Goal: Transaction & Acquisition: Purchase product/service

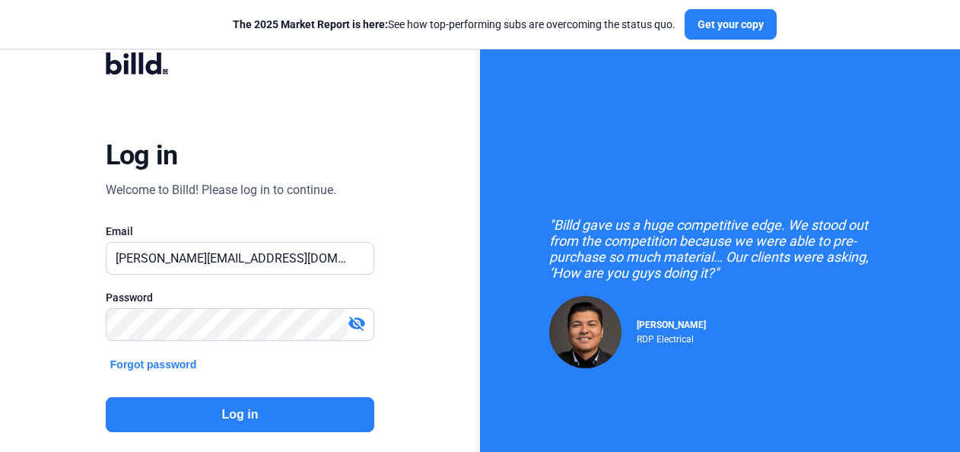
click at [231, 418] on button "Log in" at bounding box center [240, 414] width 268 height 35
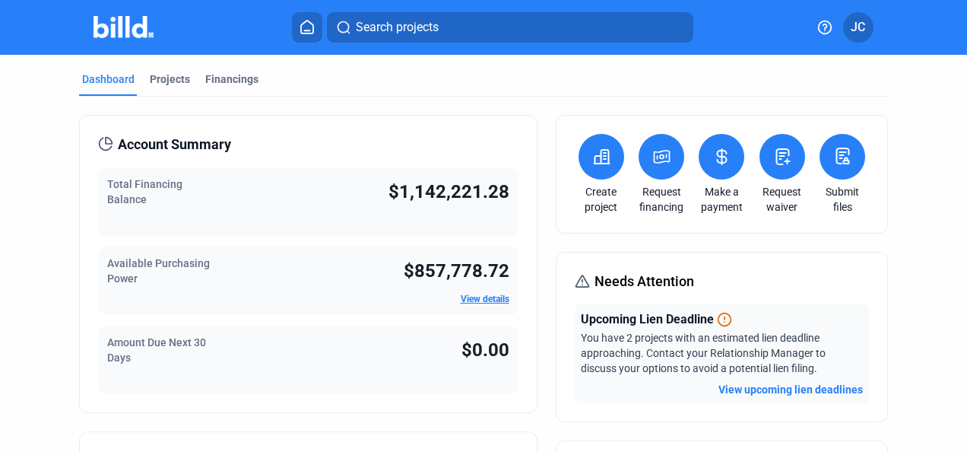
click at [743, 386] on button "View upcoming lien deadlines" at bounding box center [791, 389] width 145 height 15
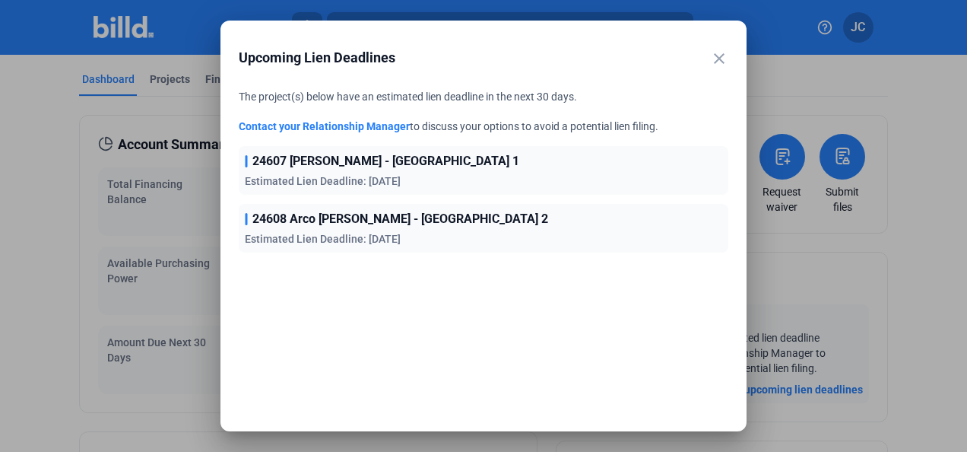
click at [718, 55] on mat-icon "close" at bounding box center [719, 58] width 18 height 18
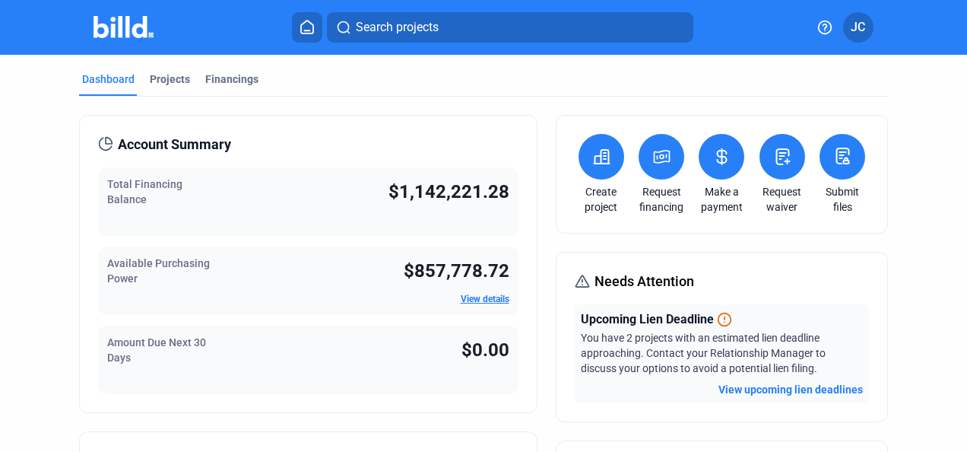
click at [601, 160] on icon at bounding box center [602, 157] width 19 height 18
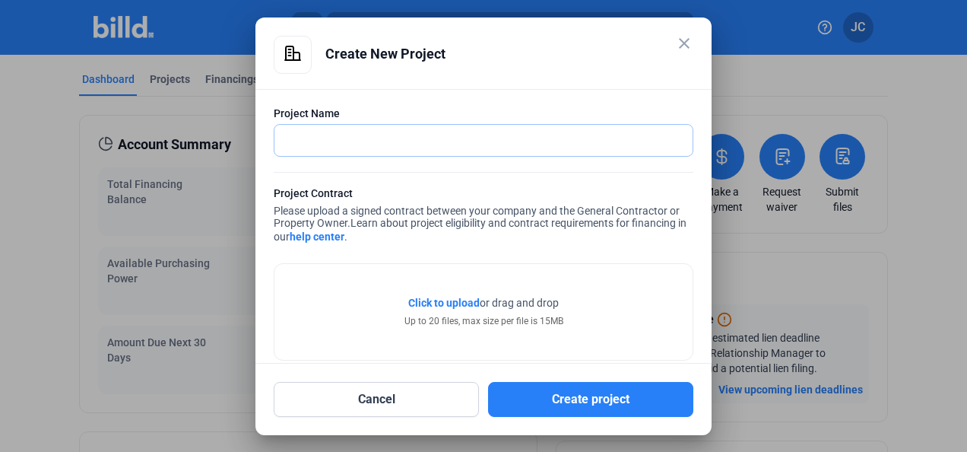
click at [410, 144] on input "text" at bounding box center [484, 140] width 418 height 31
click at [602, 222] on span "Learn about project eligibility and contract requirements for financing in our …" at bounding box center [480, 230] width 413 height 26
click at [384, 139] on input "text" at bounding box center [476, 140] width 402 height 31
type input "[GEOGRAPHIC_DATA]"
click at [444, 194] on div "Project Contract" at bounding box center [484, 195] width 420 height 19
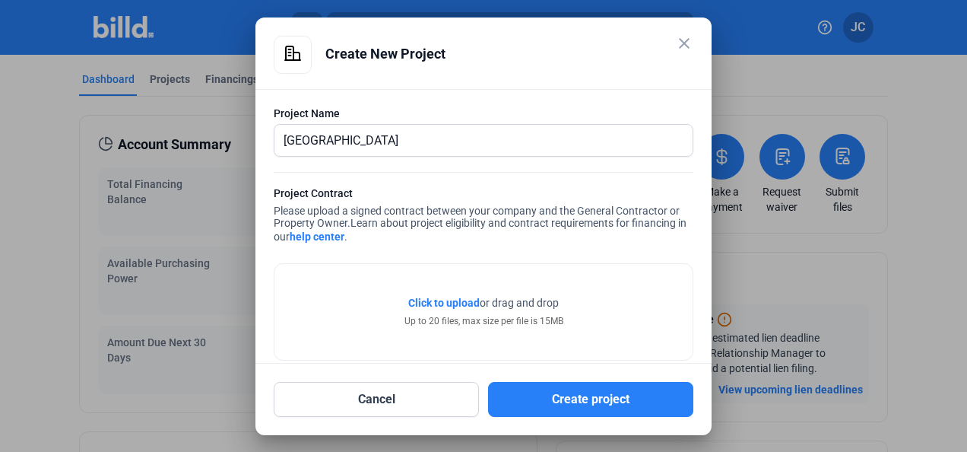
scroll to position [80, 0]
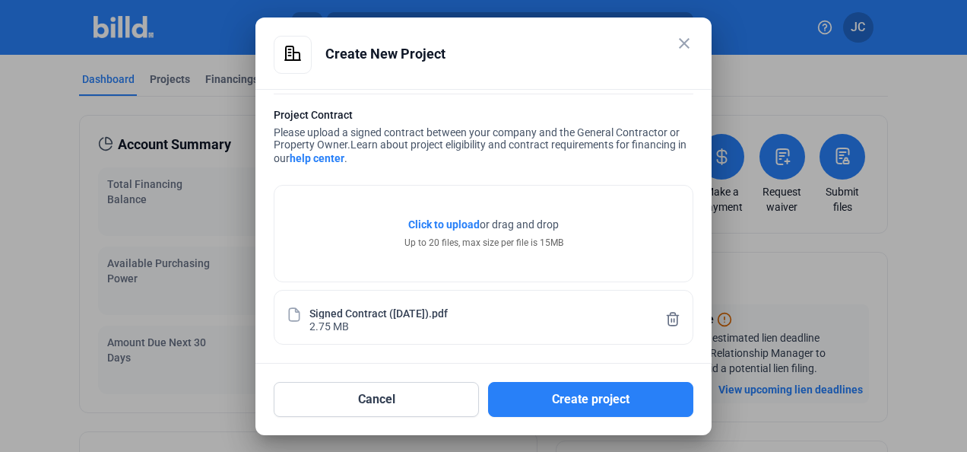
click at [551, 383] on button "Create project" at bounding box center [590, 399] width 205 height 35
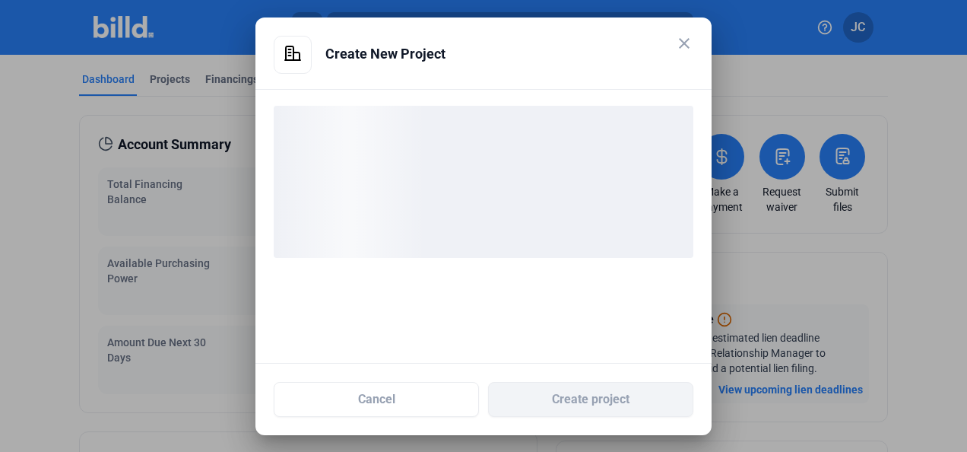
scroll to position [0, 0]
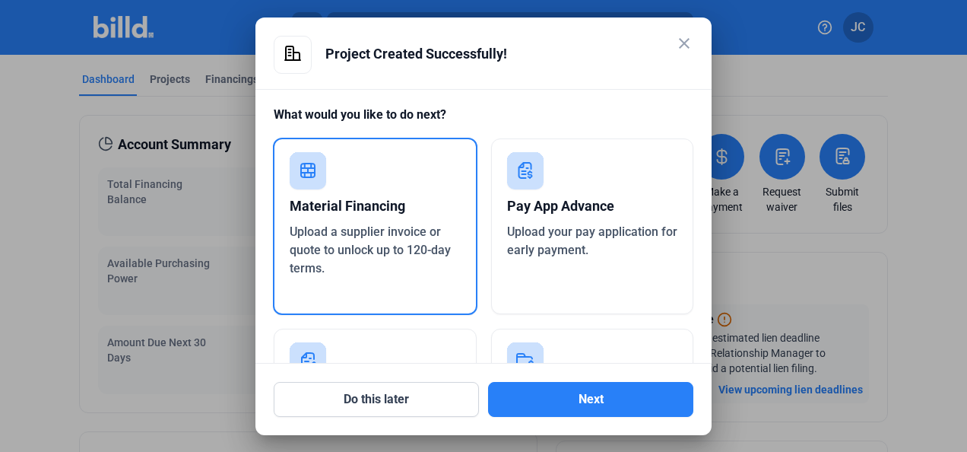
click at [570, 404] on button "Next" at bounding box center [590, 399] width 205 height 35
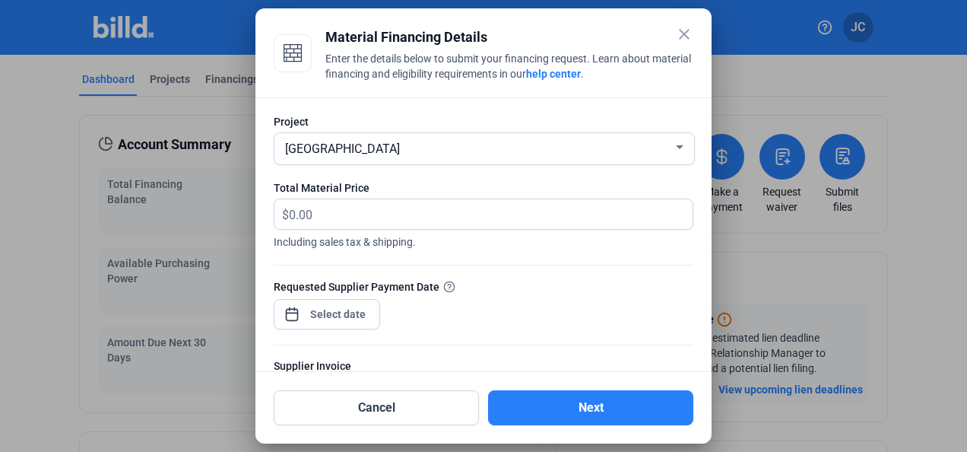
click at [322, 303] on div at bounding box center [338, 313] width 65 height 27
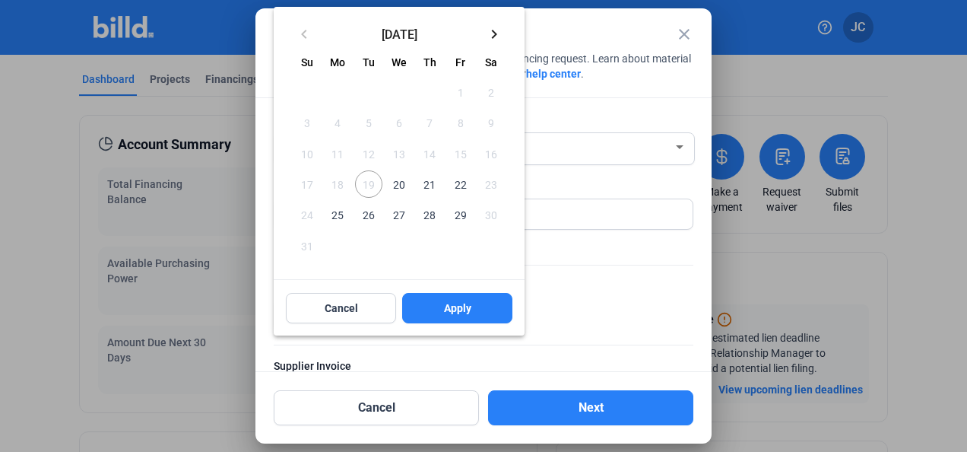
click at [406, 185] on span "20" at bounding box center [399, 183] width 27 height 27
click at [457, 315] on span "Apply" at bounding box center [457, 307] width 27 height 15
type input "[DATE]"
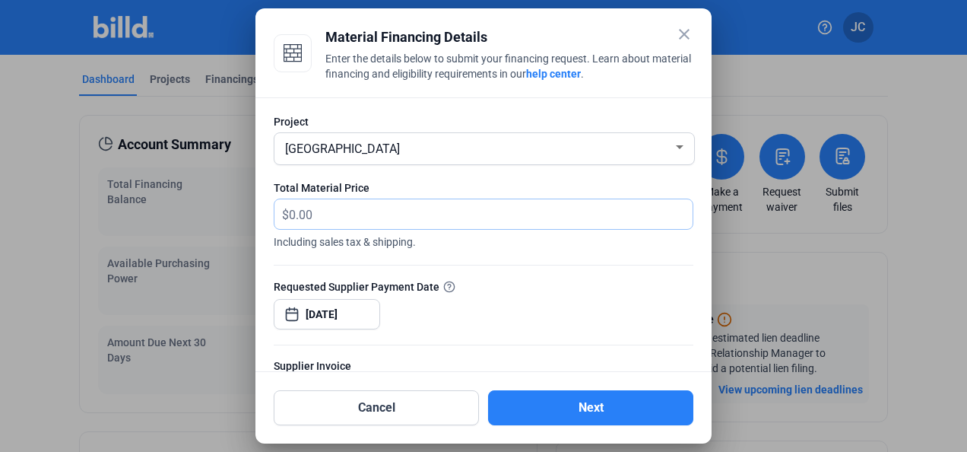
click at [449, 213] on input "text" at bounding box center [482, 214] width 386 height 30
click at [323, 209] on input "text" at bounding box center [482, 214] width 386 height 30
type input "66,250.10"
click at [484, 255] on div at bounding box center [484, 256] width 420 height 15
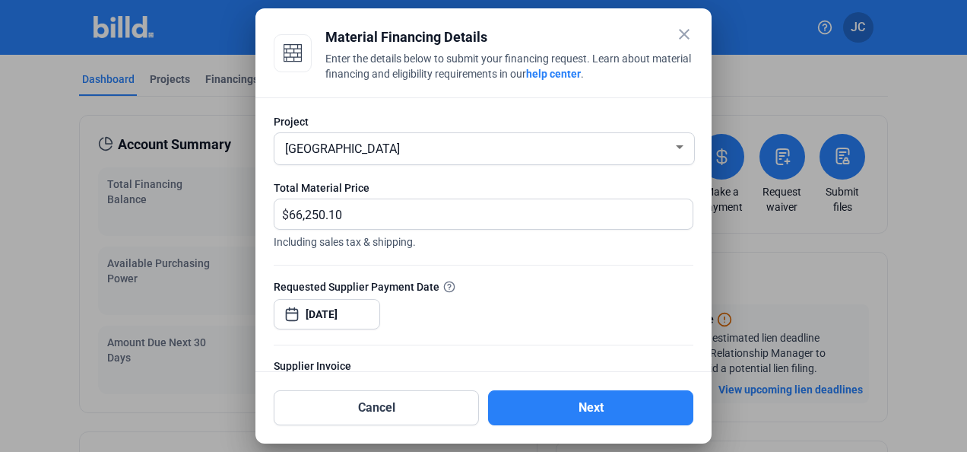
scroll to position [175, 0]
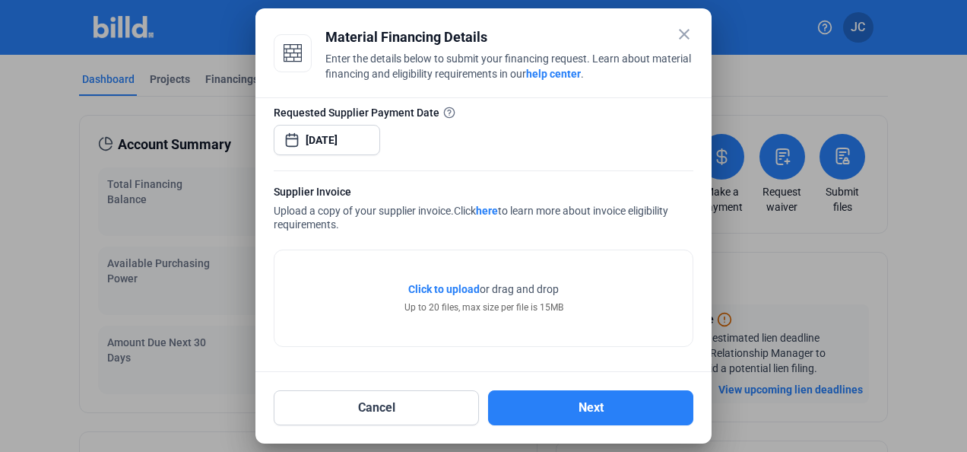
click at [322, 357] on div "Project 24632 Driftwood Wellness Center Total Material Price $ 66,250.10 Includ…" at bounding box center [484, 234] width 456 height 275
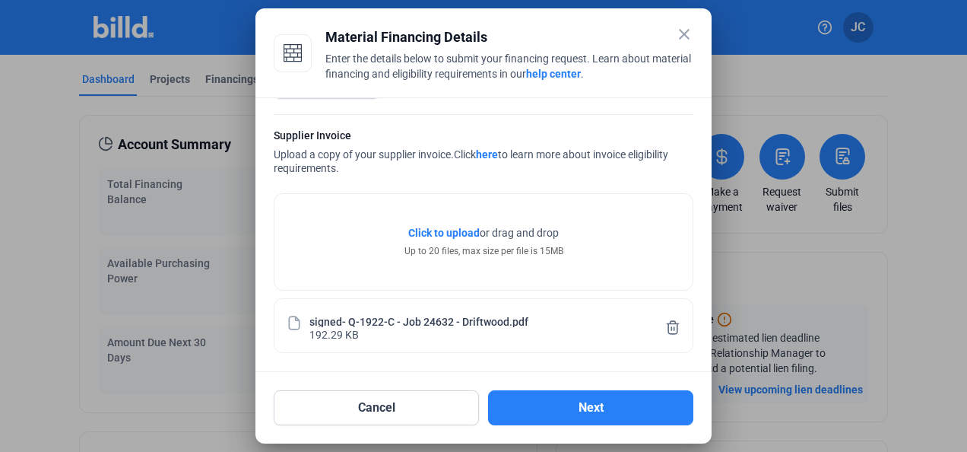
click at [603, 408] on button "Next" at bounding box center [590, 407] width 205 height 35
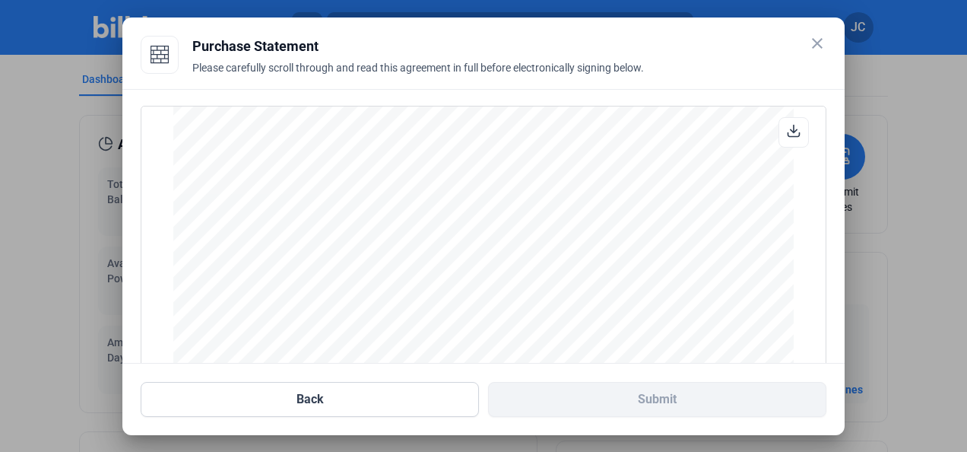
scroll to position [205, 0]
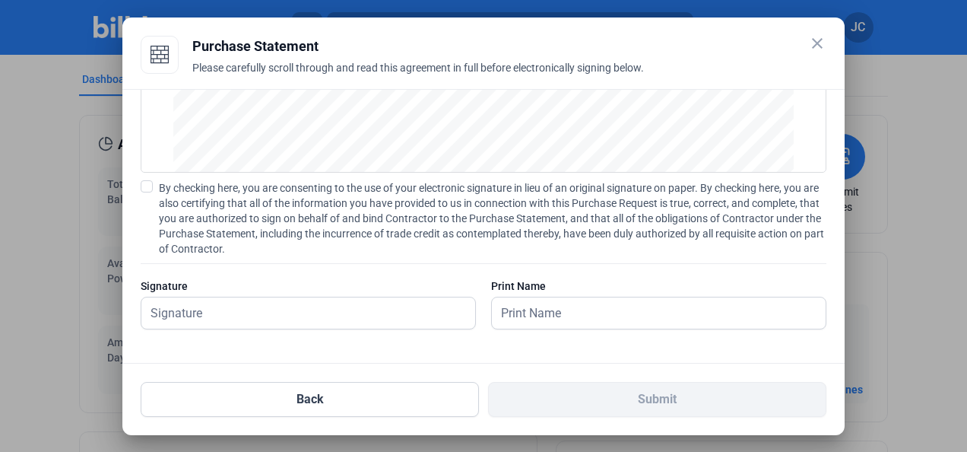
click at [142, 185] on span at bounding box center [147, 186] width 12 height 12
click at [0, 0] on input "By checking here, you are consenting to the use of your electronic signature in…" at bounding box center [0, 0] width 0 height 0
click at [173, 320] on input "text" at bounding box center [299, 312] width 317 height 31
type input "[PERSON_NAME]"
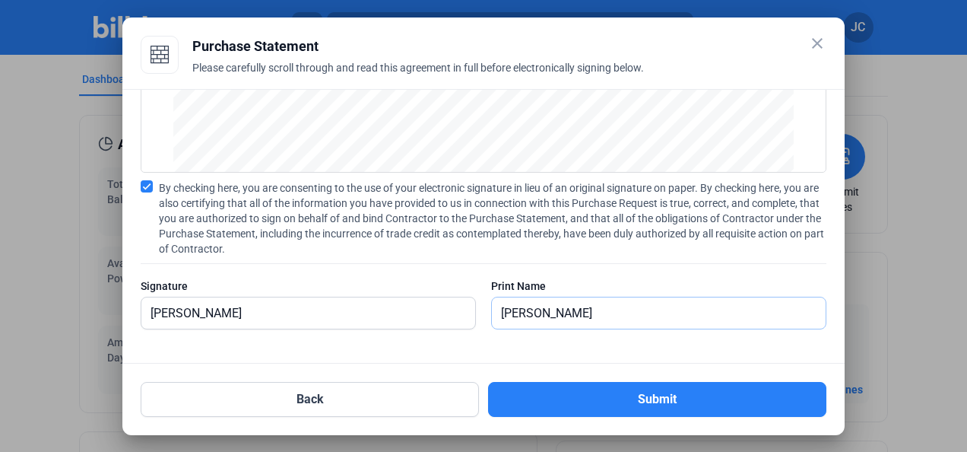
type input "[PERSON_NAME]"
click at [328, 274] on div "By checking here, you are consenting to the use of your electronic signature in…" at bounding box center [484, 262] width 686 height 164
click at [633, 400] on button "Submit" at bounding box center [657, 399] width 338 height 35
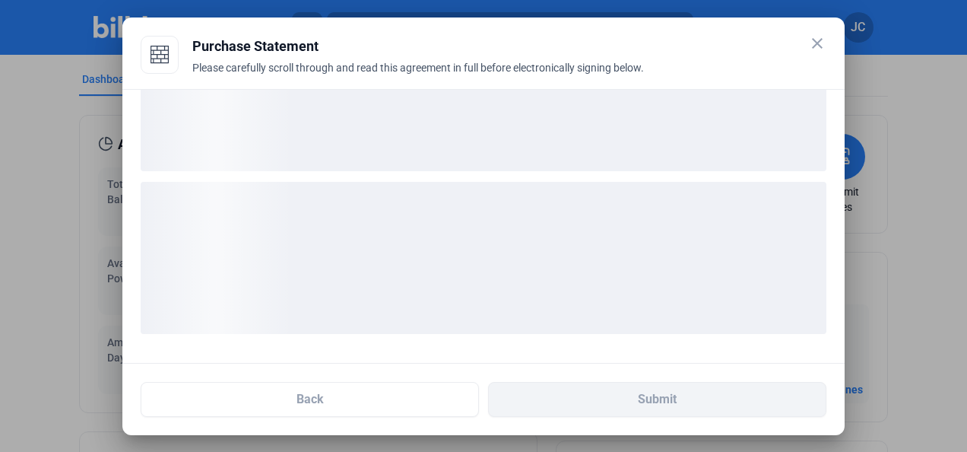
scroll to position [87, 0]
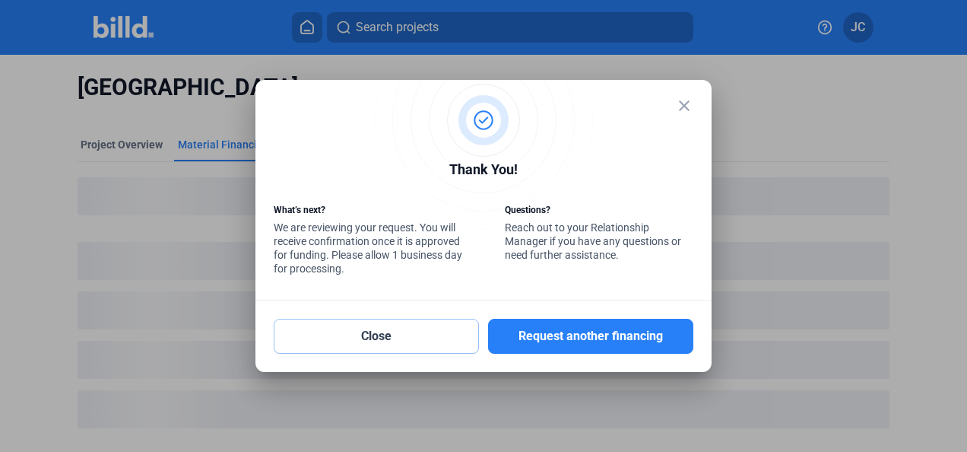
click at [396, 335] on button "Close" at bounding box center [376, 336] width 205 height 35
